Goal: Task Accomplishment & Management: Complete application form

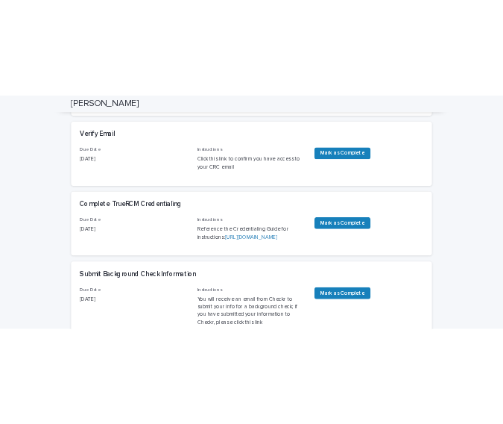
scroll to position [277, 0]
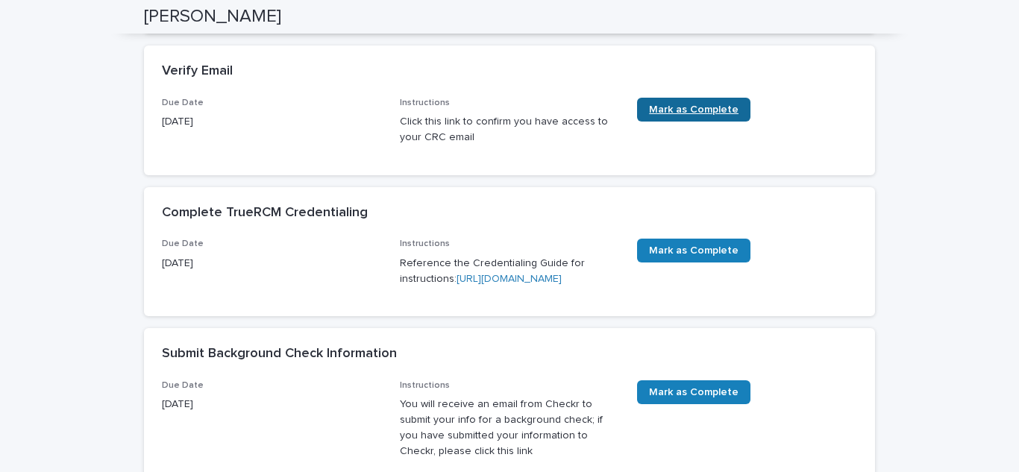
click at [688, 113] on span "Mark as Complete" at bounding box center [693, 109] width 89 height 10
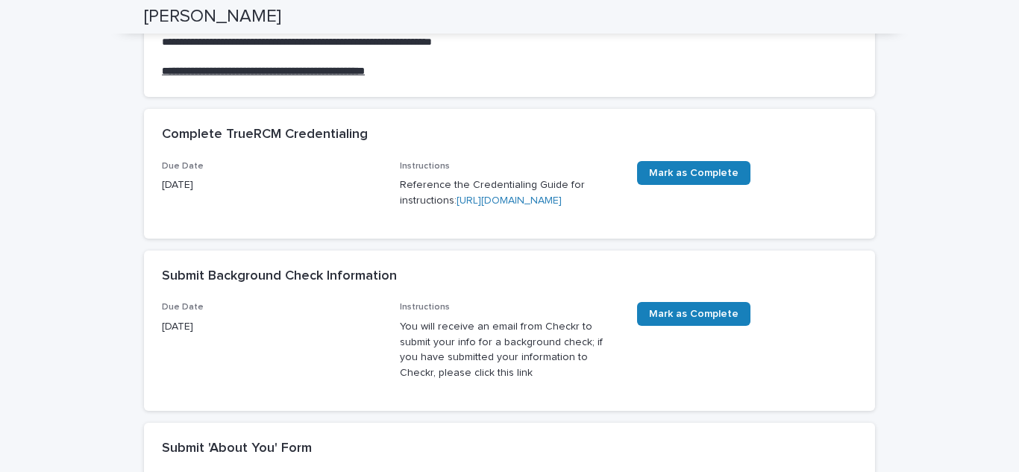
scroll to position [201, 0]
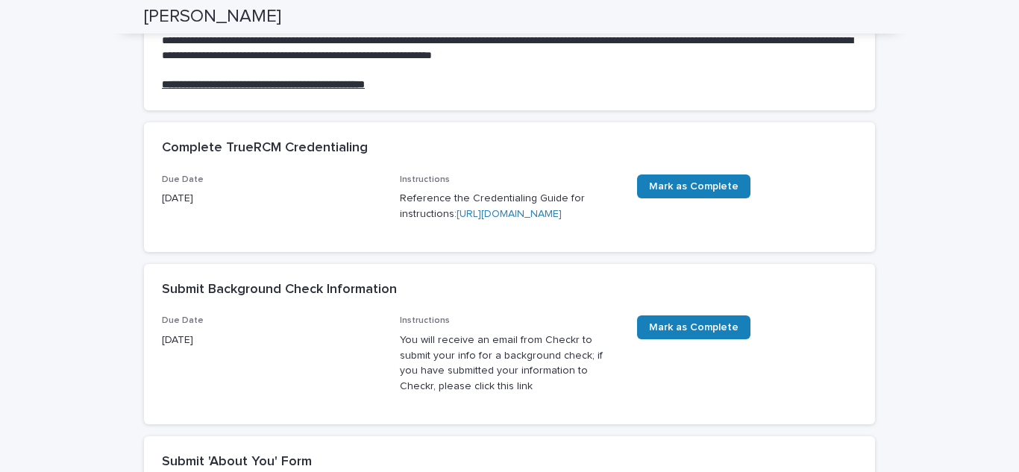
click at [515, 219] on link "[URL][DOMAIN_NAME]" at bounding box center [508, 214] width 105 height 10
click at [720, 333] on span "Mark as Complete" at bounding box center [693, 327] width 89 height 10
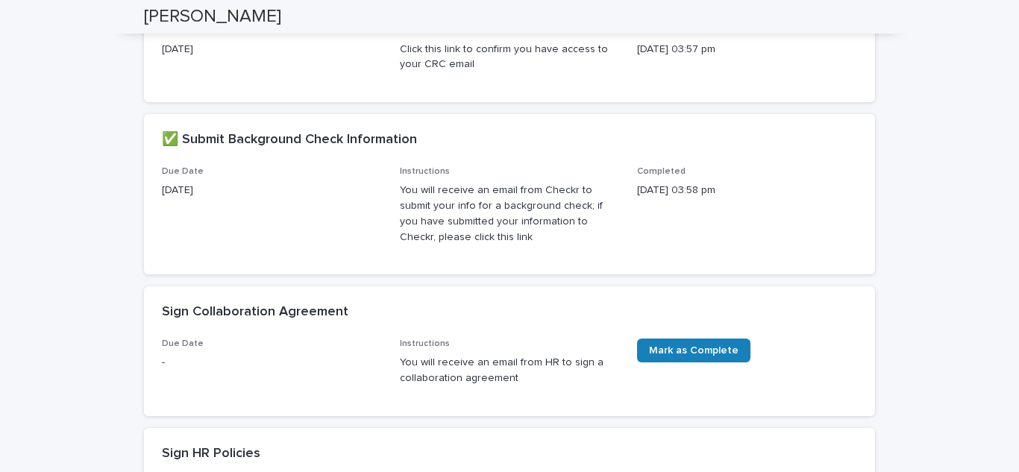
scroll to position [614, 0]
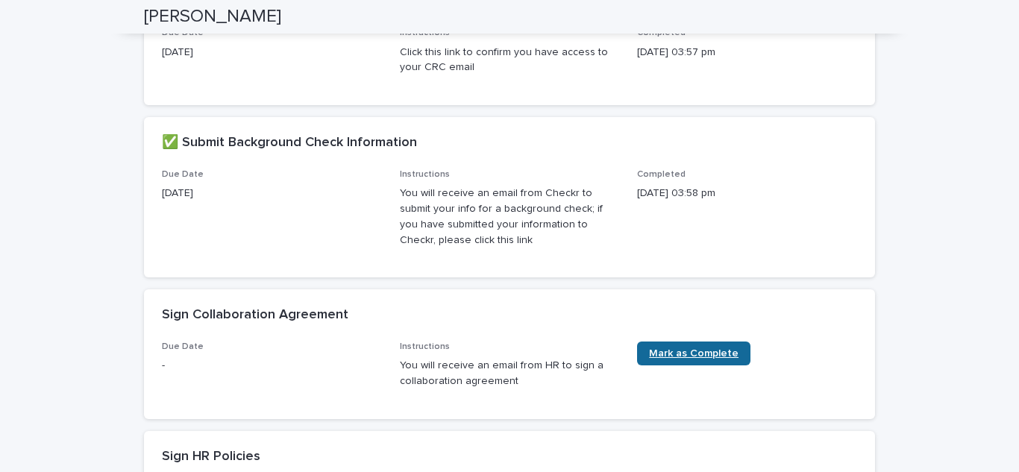
click at [709, 365] on link "Mark as Complete" at bounding box center [693, 354] width 113 height 24
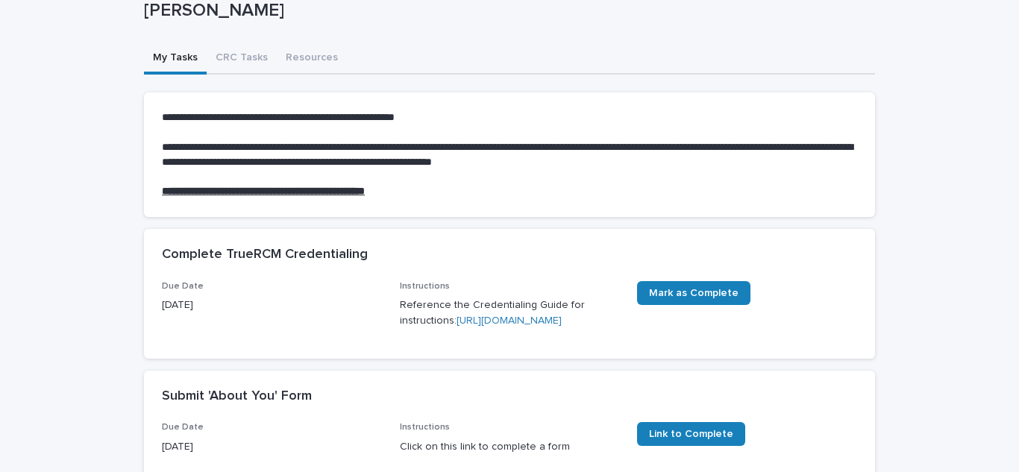
scroll to position [105, 0]
